Goal: Transaction & Acquisition: Purchase product/service

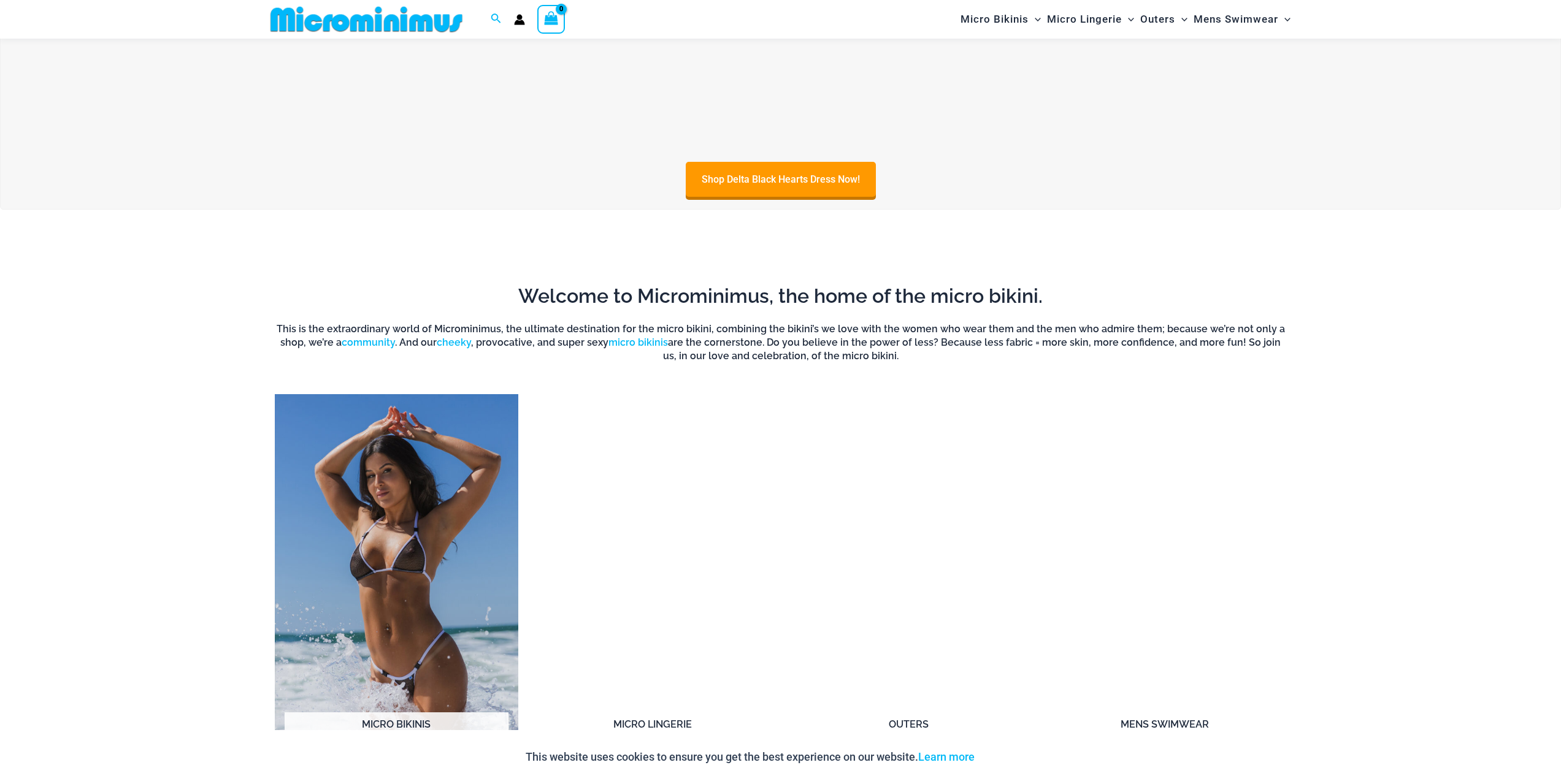
scroll to position [1155, 0]
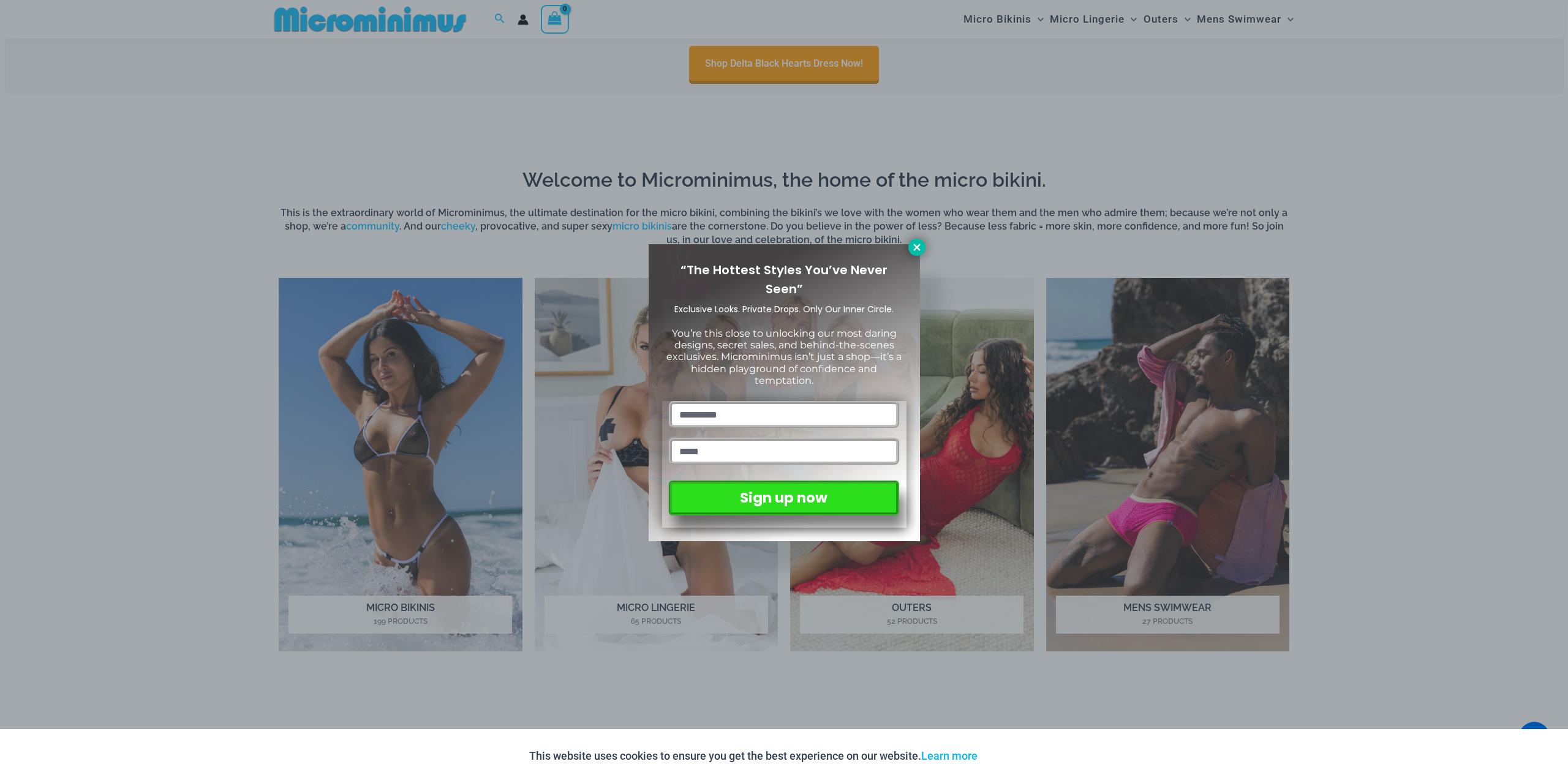
click at [916, 246] on icon at bounding box center [917, 247] width 7 height 7
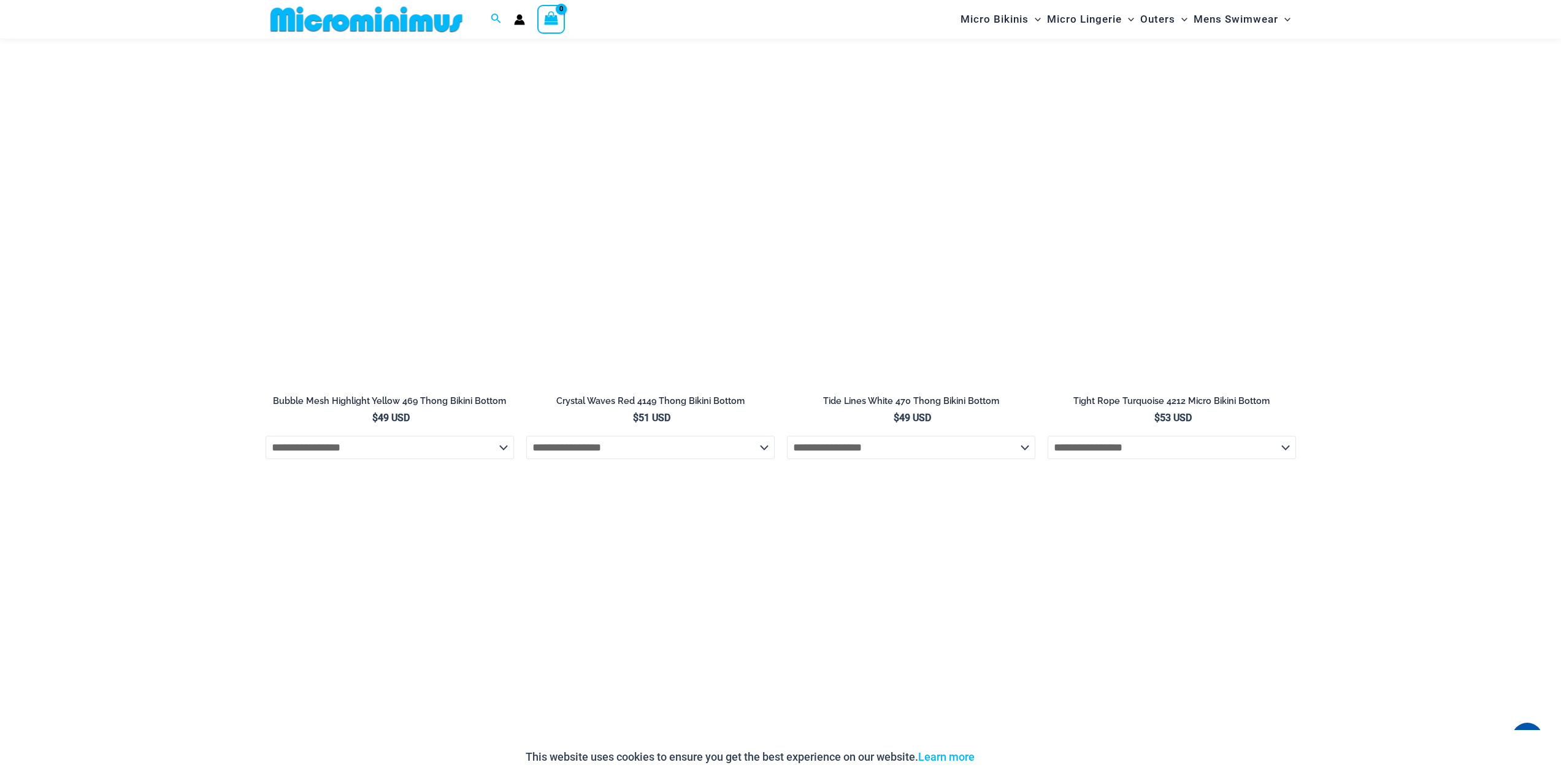
scroll to position [3546, 0]
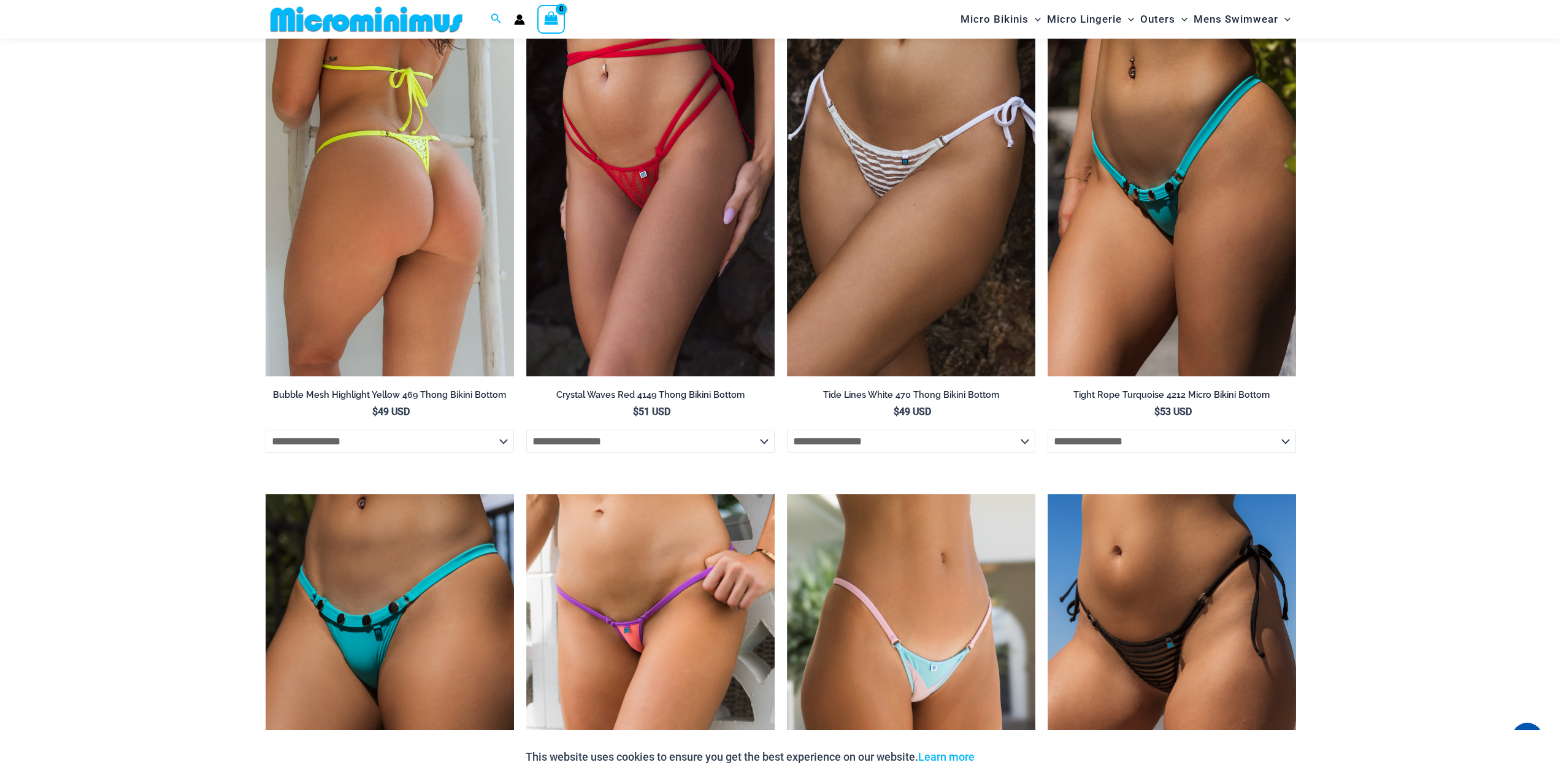
click at [387, 294] on img at bounding box center [389, 190] width 248 height 373
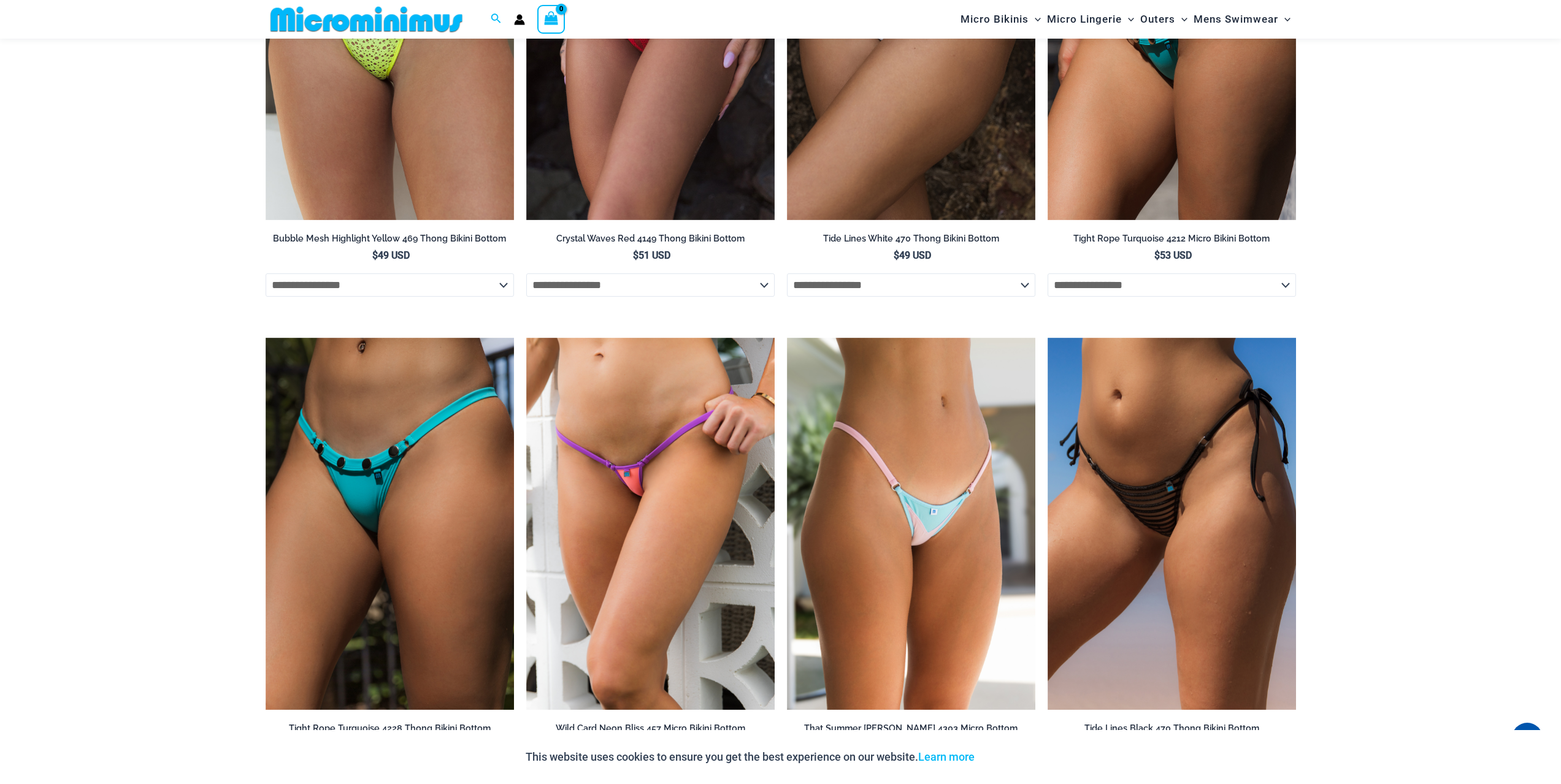
scroll to position [3791, 0]
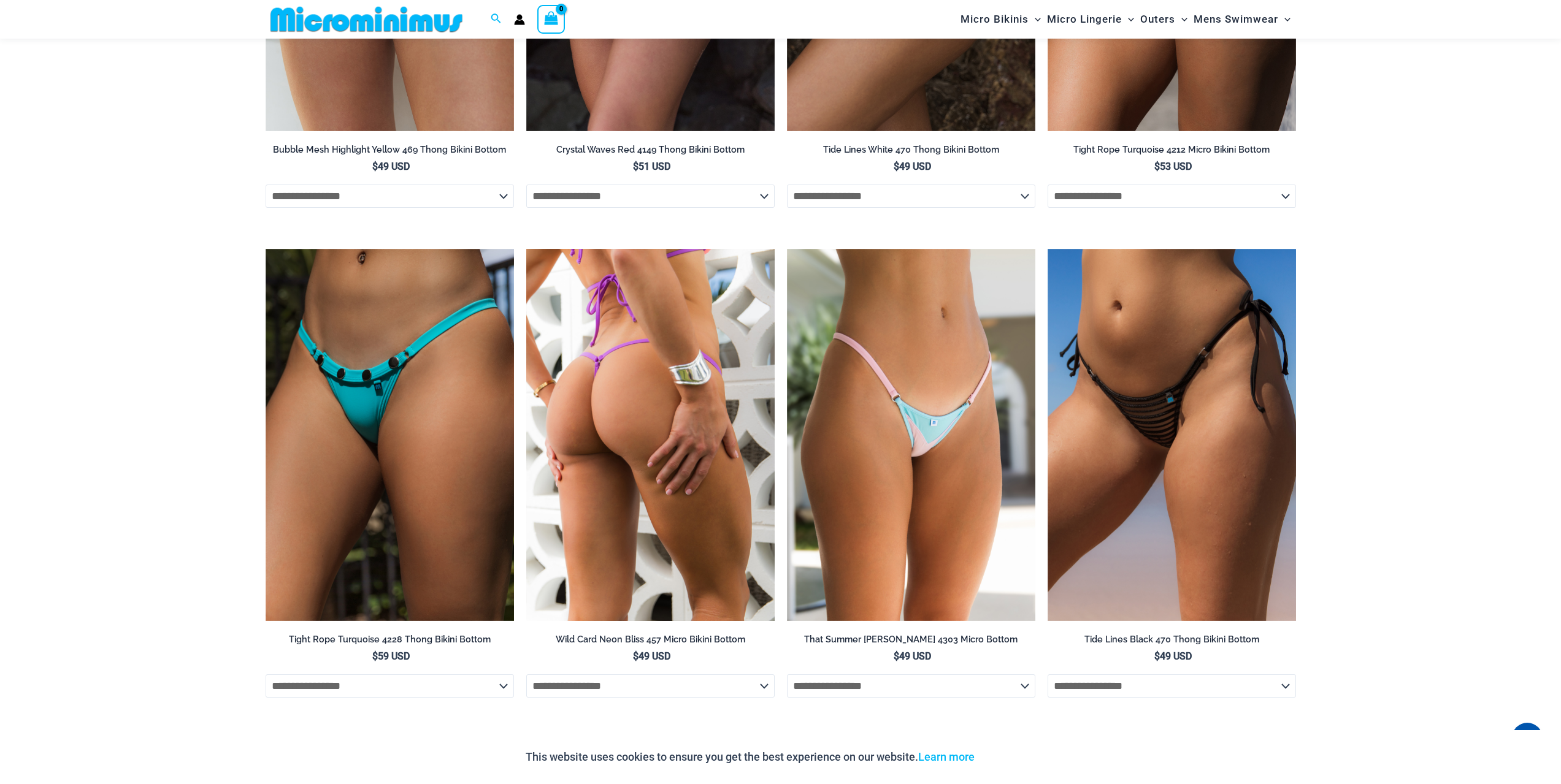
click at [661, 372] on img at bounding box center [651, 435] width 248 height 373
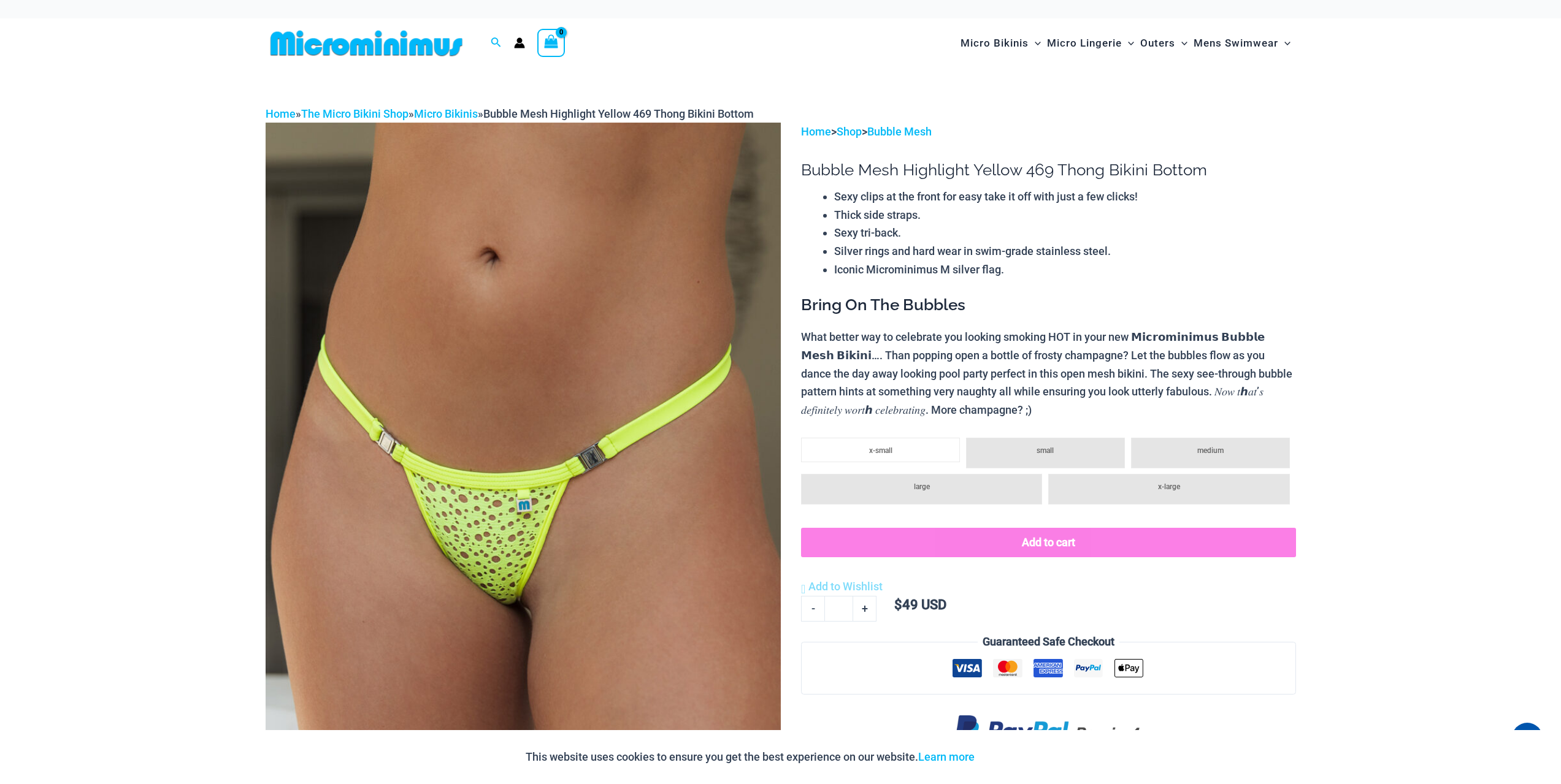
click at [386, 318] on img at bounding box center [522, 509] width 515 height 772
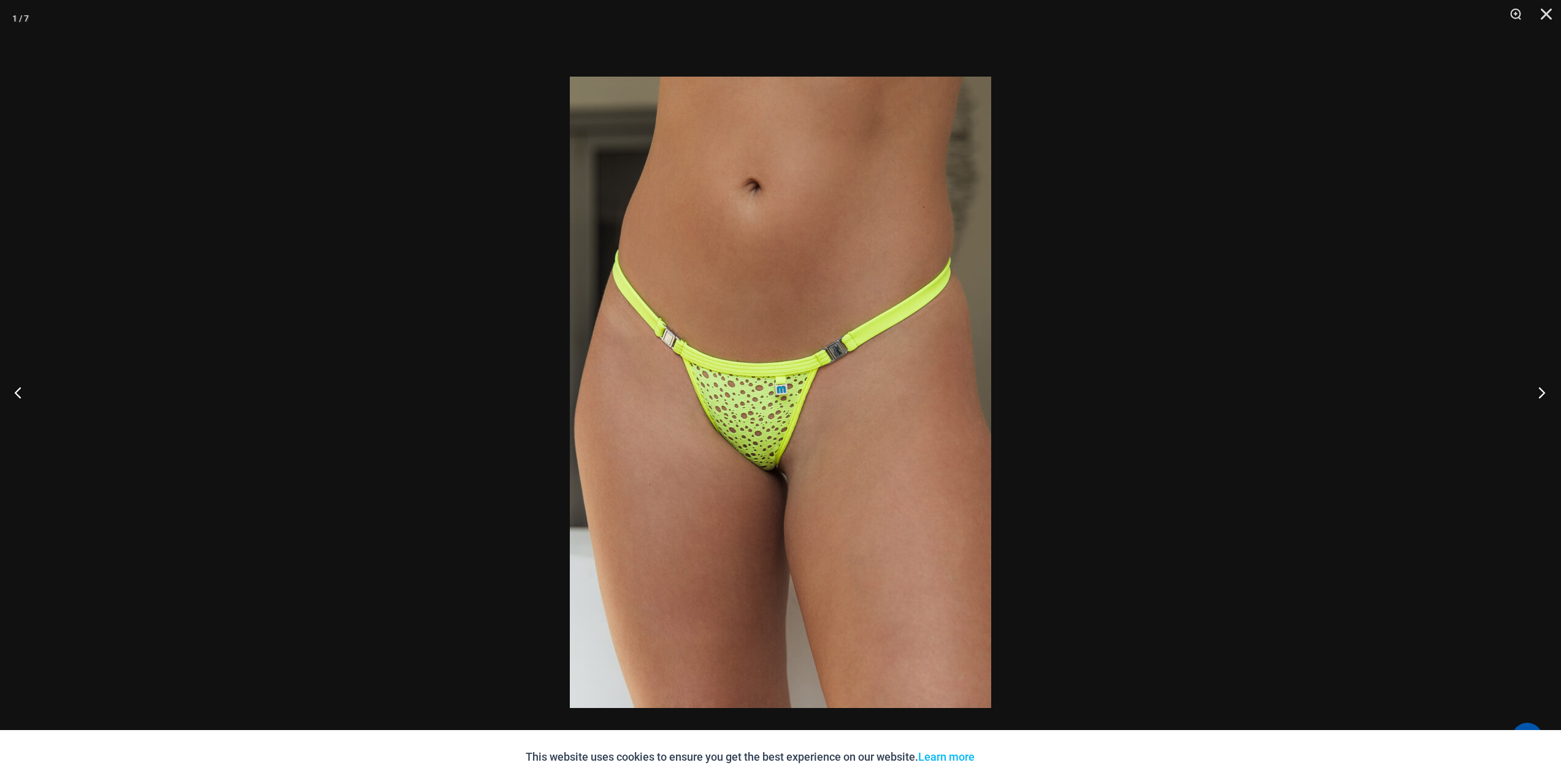
click at [1541, 391] on button "Next" at bounding box center [1537, 393] width 46 height 61
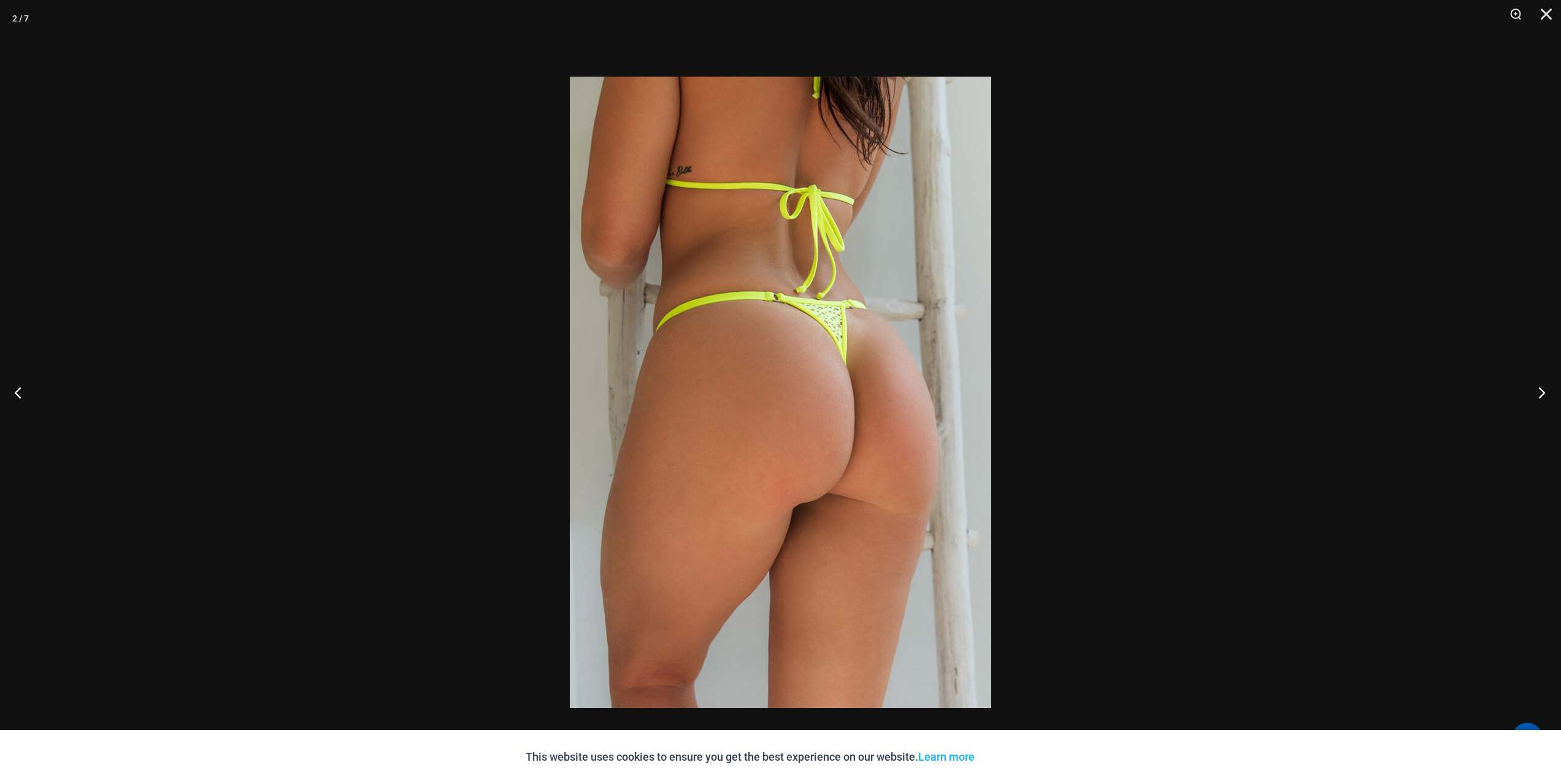
click at [1538, 391] on button "Next" at bounding box center [1537, 393] width 46 height 61
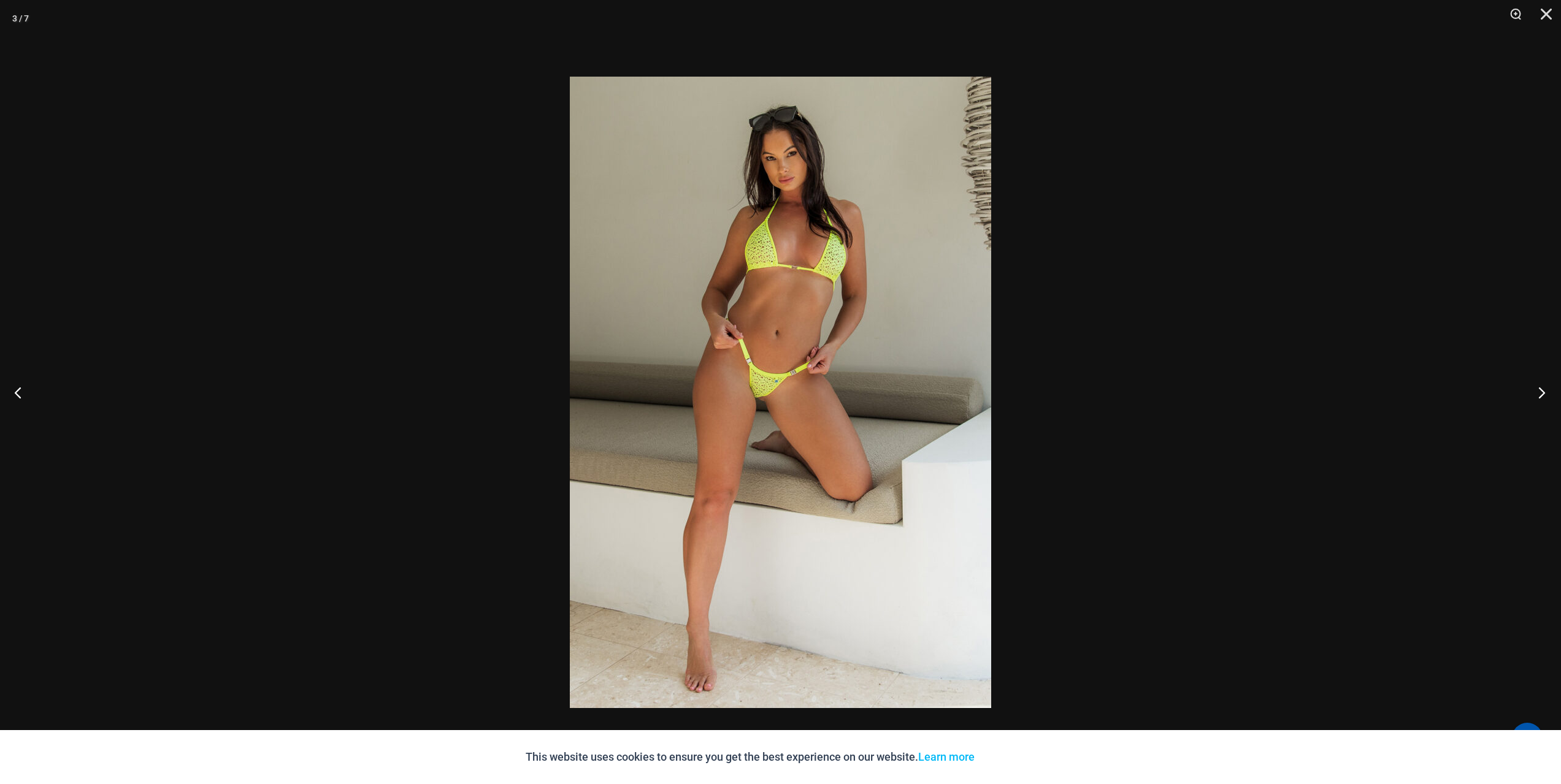
click at [1538, 390] on button "Next" at bounding box center [1537, 393] width 46 height 61
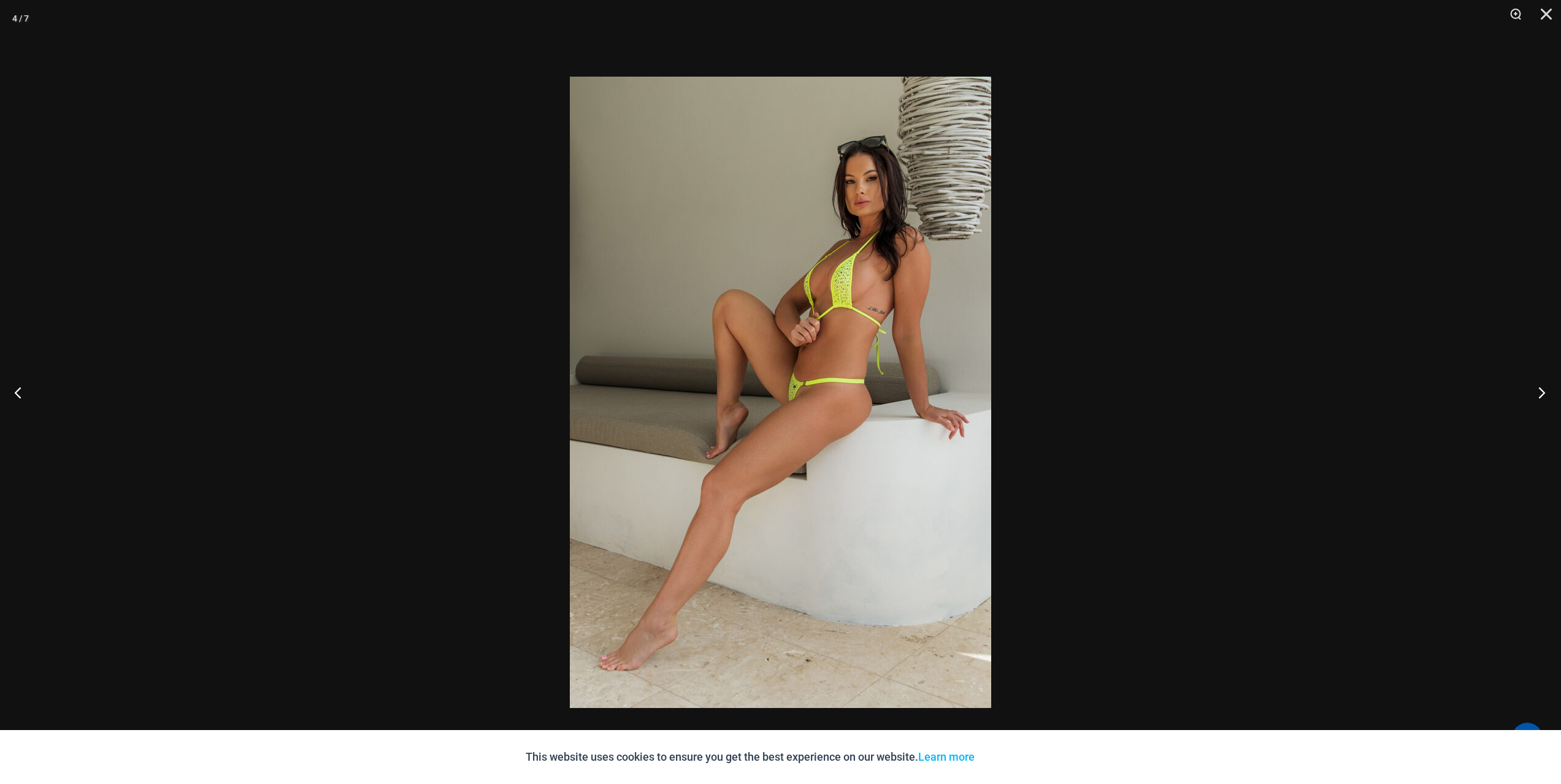
click at [1538, 390] on button "Next" at bounding box center [1537, 393] width 46 height 61
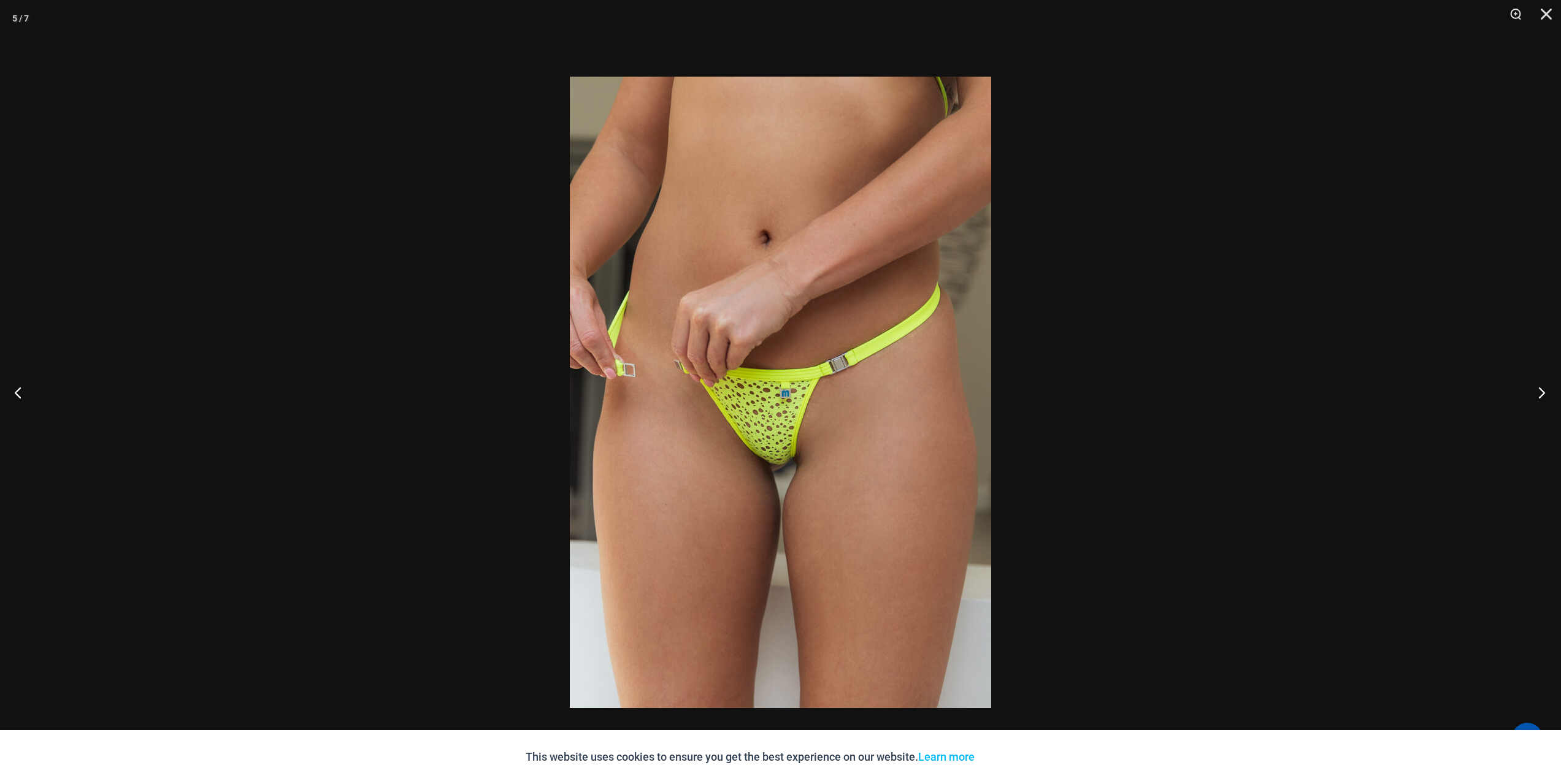
click at [1538, 390] on button "Next" at bounding box center [1537, 393] width 46 height 61
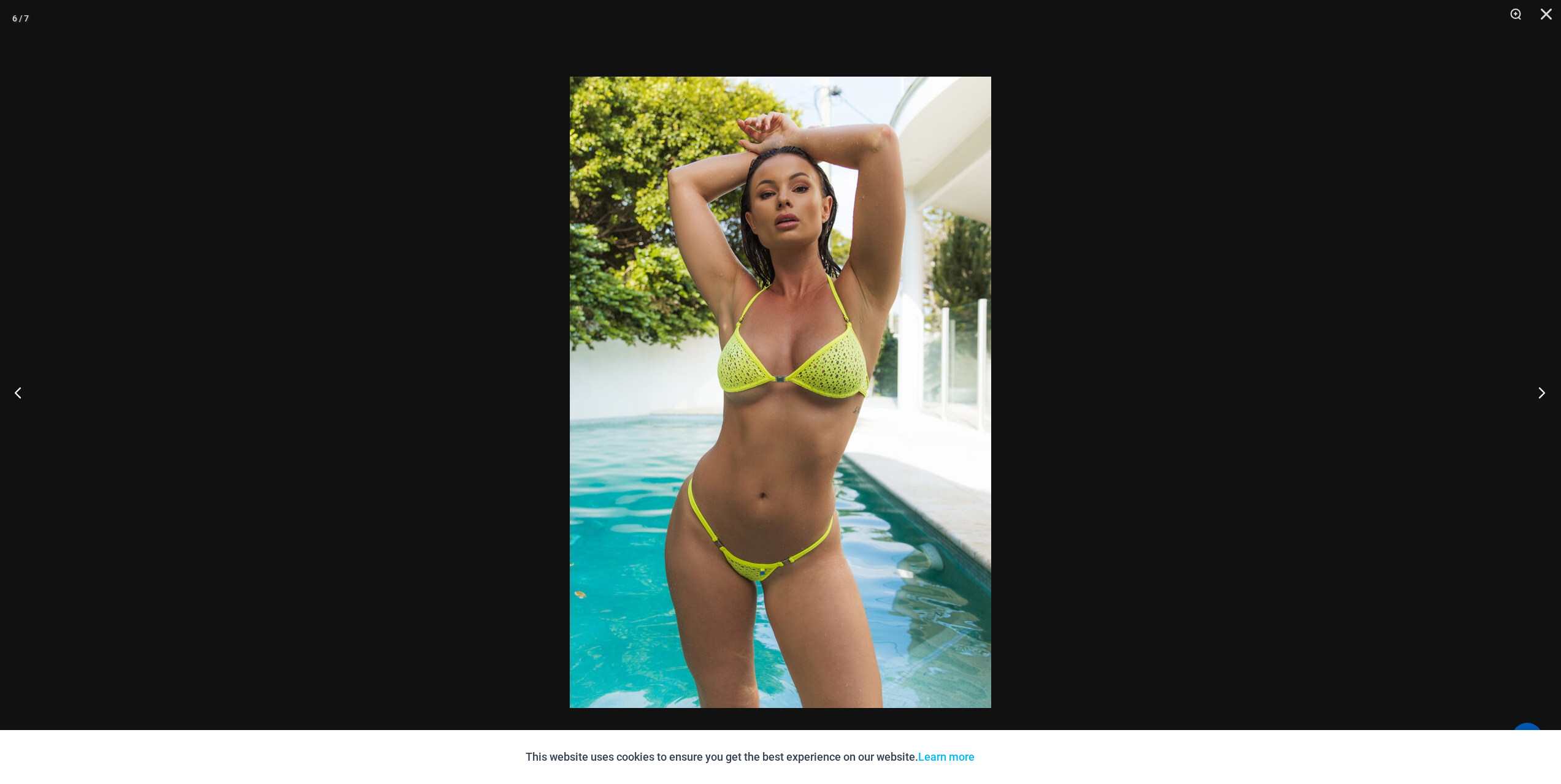
click at [1538, 390] on button "Next" at bounding box center [1537, 393] width 46 height 61
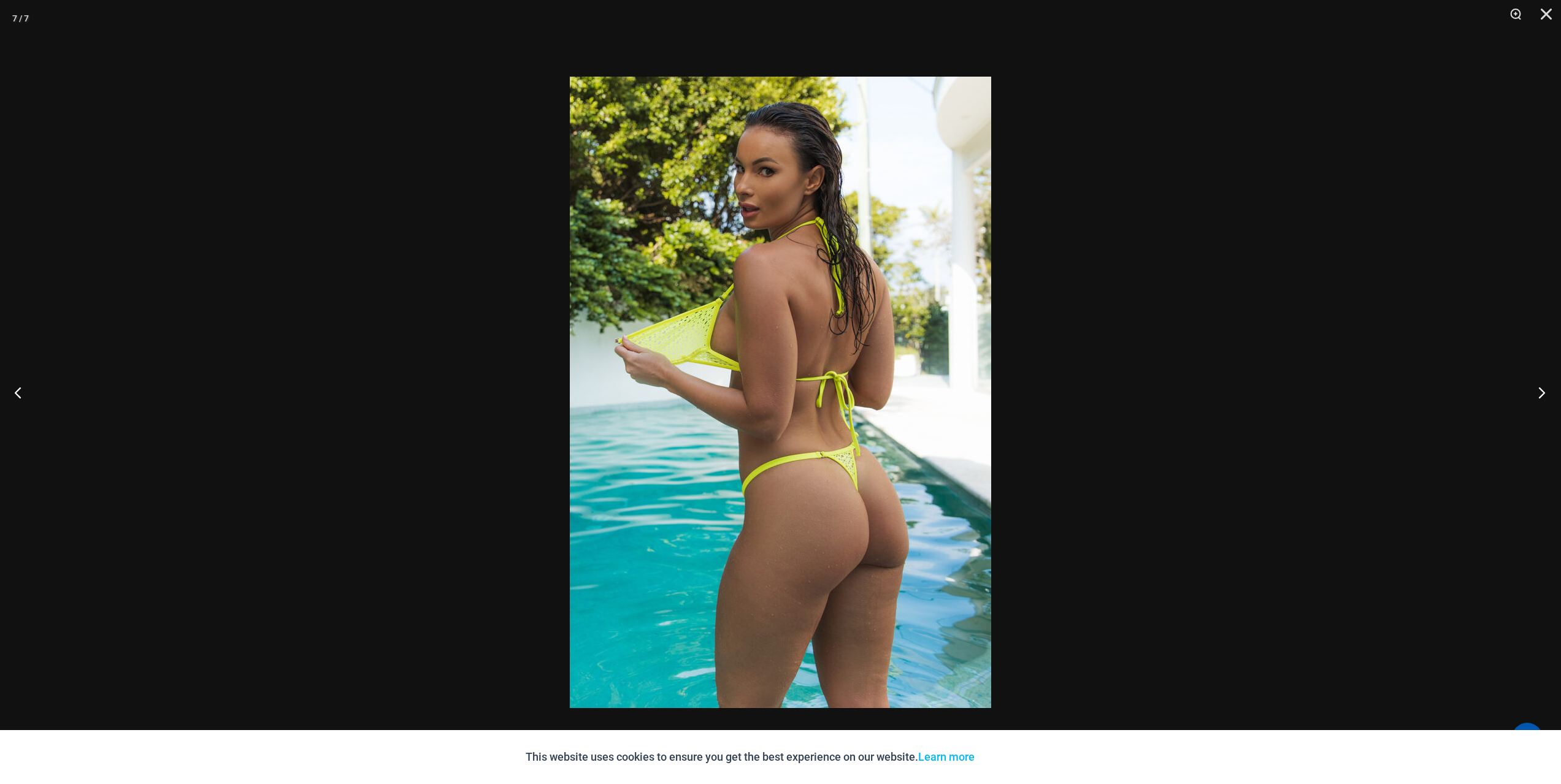
click at [1538, 390] on button "Next" at bounding box center [1537, 393] width 46 height 61
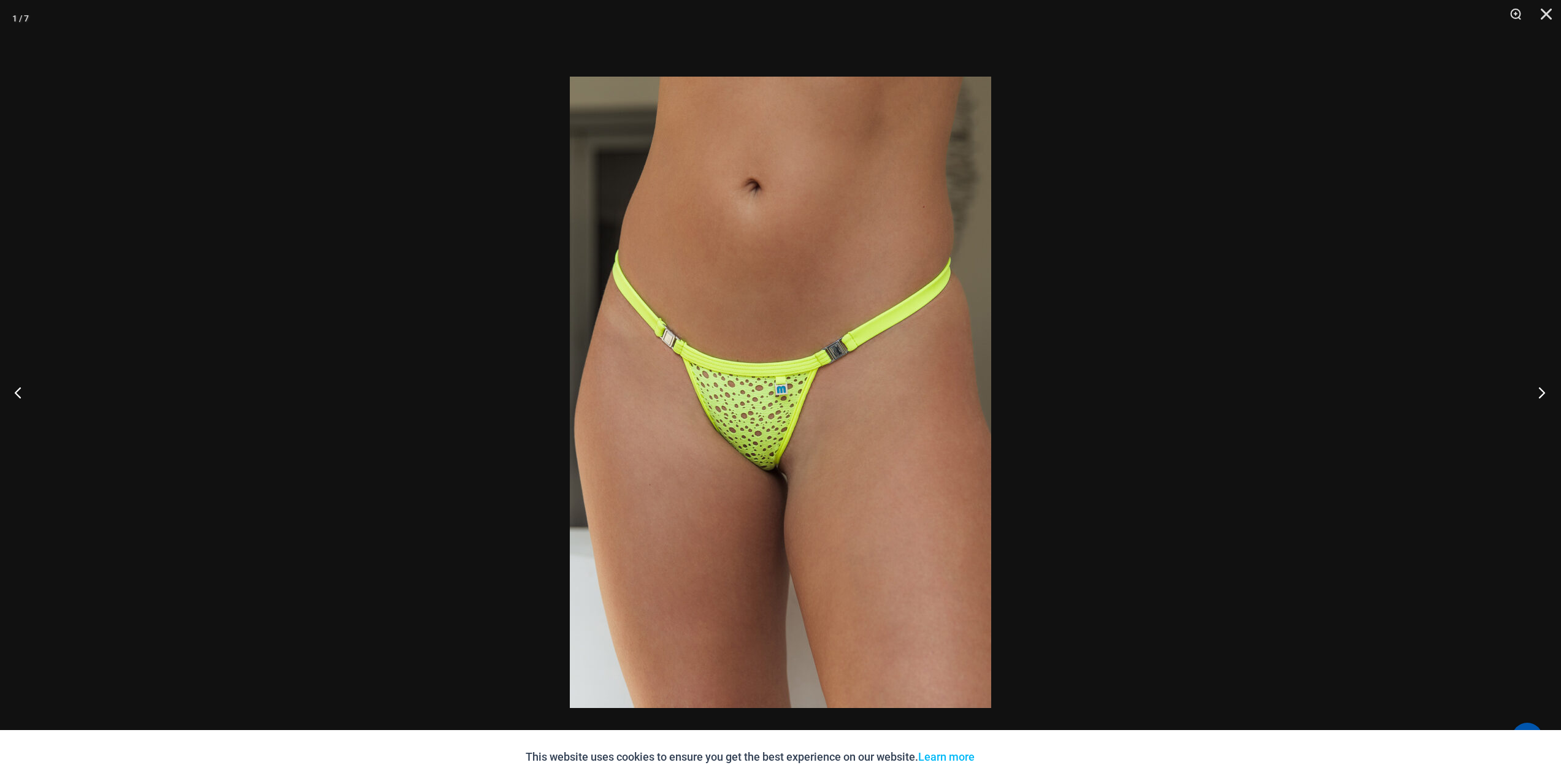
click at [1538, 390] on button "Next" at bounding box center [1537, 393] width 46 height 61
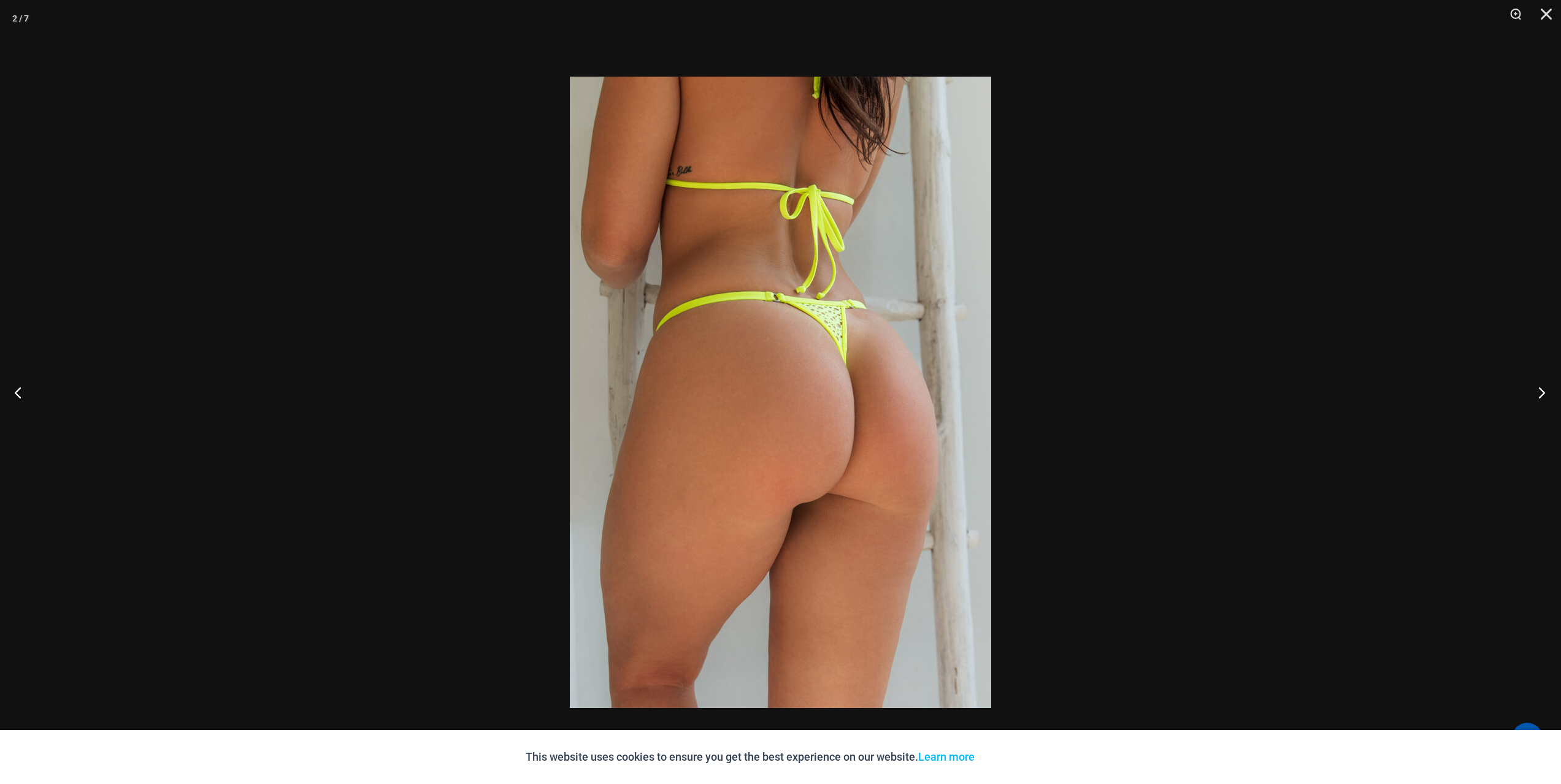
click at [1538, 390] on button "Next" at bounding box center [1537, 393] width 46 height 61
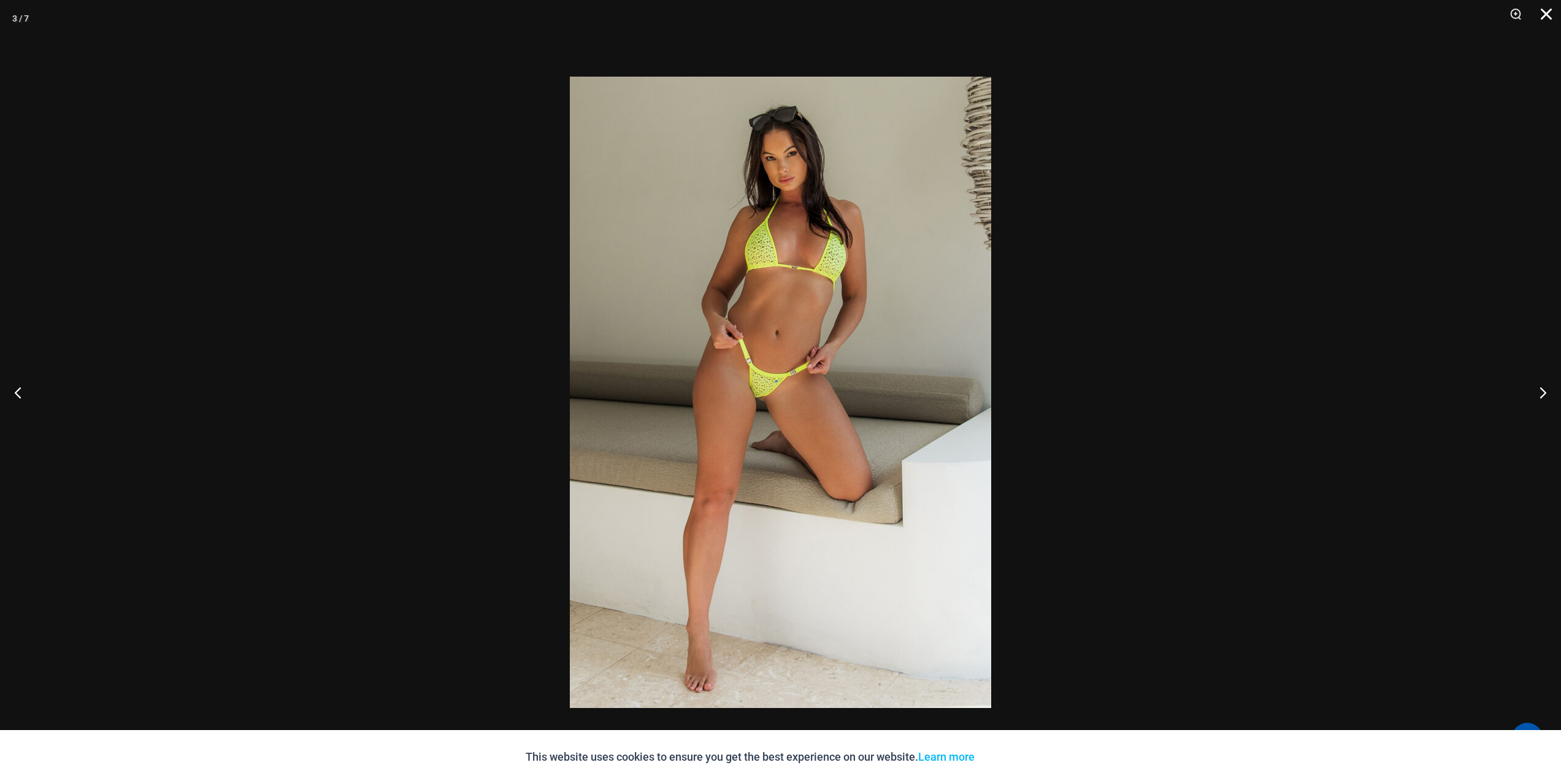
click at [1537, 16] on button "Close" at bounding box center [1541, 18] width 31 height 37
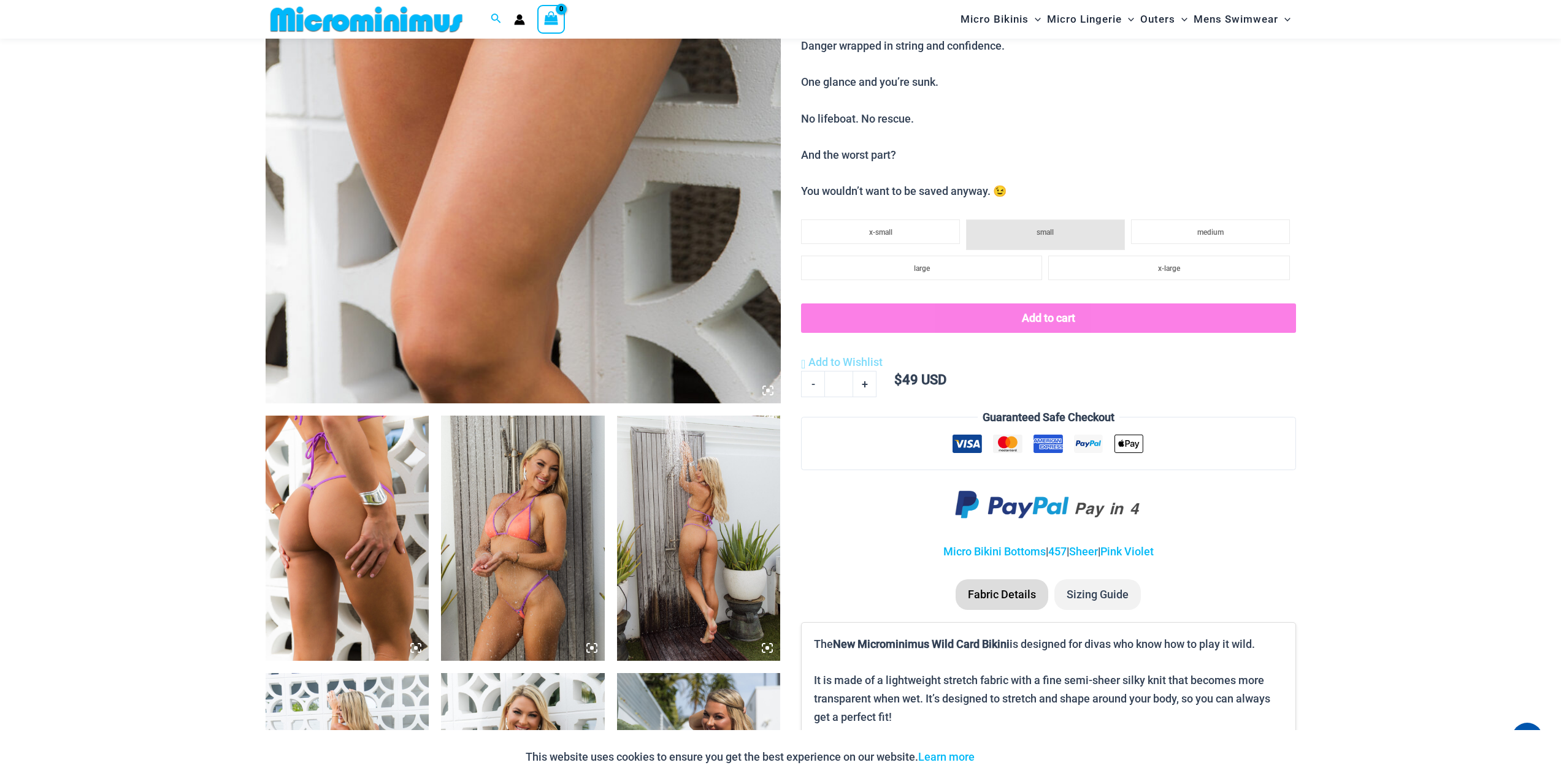
scroll to position [726, 0]
